Goal: Task Accomplishment & Management: Manage account settings

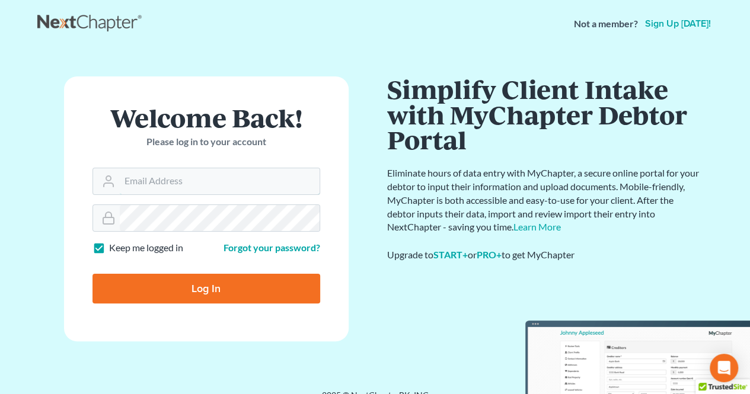
type input "[EMAIL_ADDRESS][DOMAIN_NAME]"
click at [259, 285] on input "Log In" at bounding box center [207, 289] width 228 height 30
type input "Thinking..."
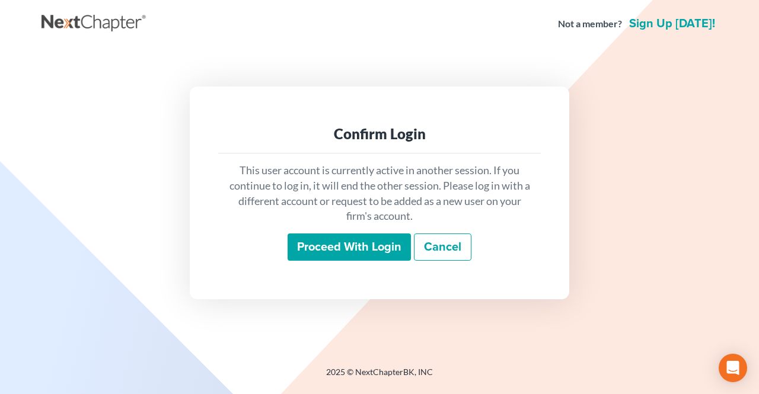
click at [374, 264] on div "This user account is currently active in another session. If you continue to lo…" at bounding box center [379, 212] width 323 height 117
click at [374, 256] on input "Proceed with login" at bounding box center [349, 247] width 123 height 27
